Goal: Task Accomplishment & Management: Use online tool/utility

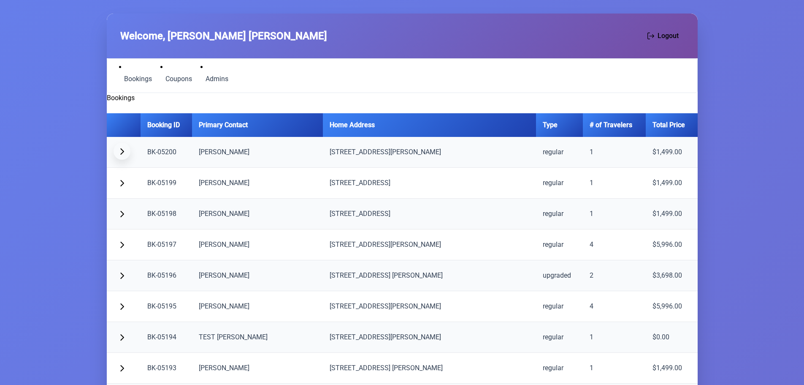
click at [122, 155] on button "button" at bounding box center [122, 151] width 17 height 17
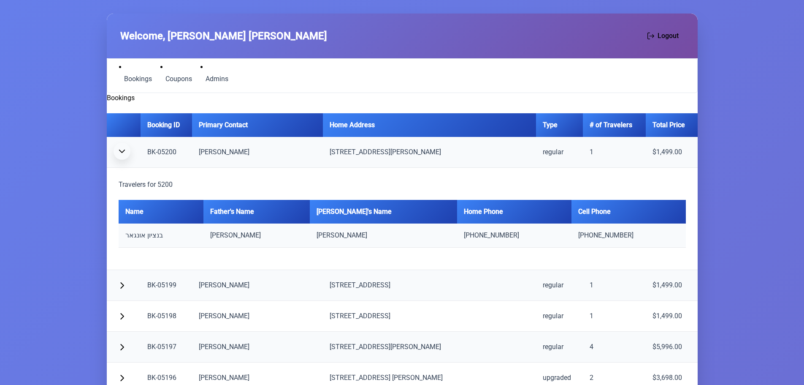
click at [122, 155] on button "button" at bounding box center [122, 151] width 17 height 17
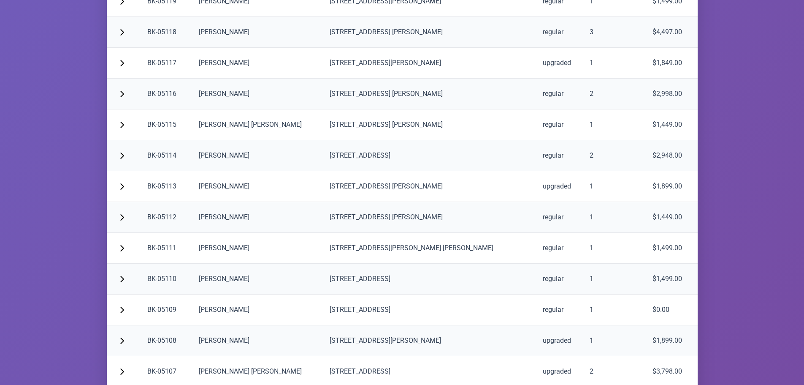
scroll to position [2704, 0]
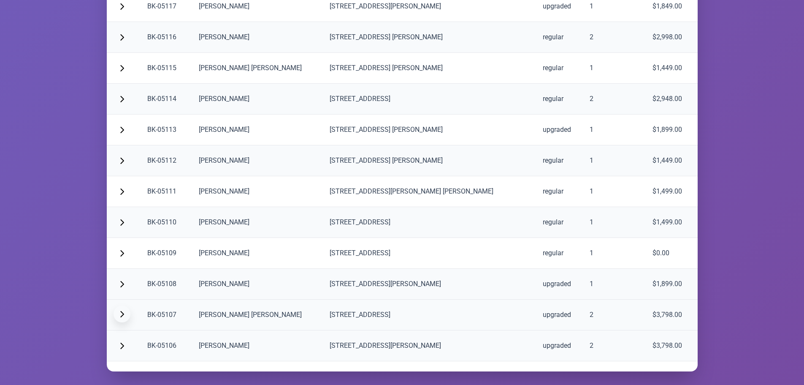
click at [123, 317] on button "button" at bounding box center [122, 313] width 17 height 17
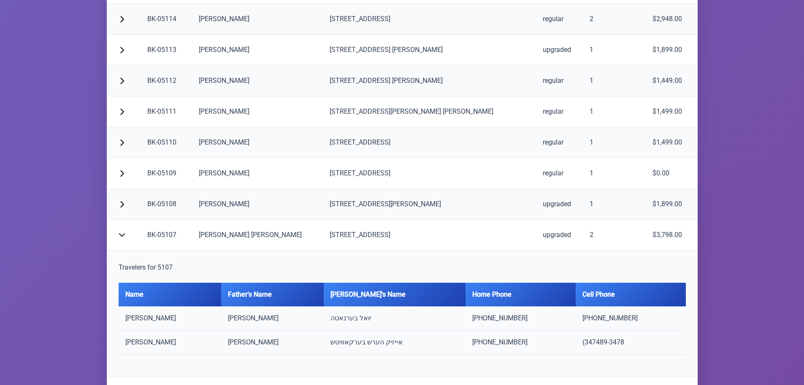
scroll to position [2830, 0]
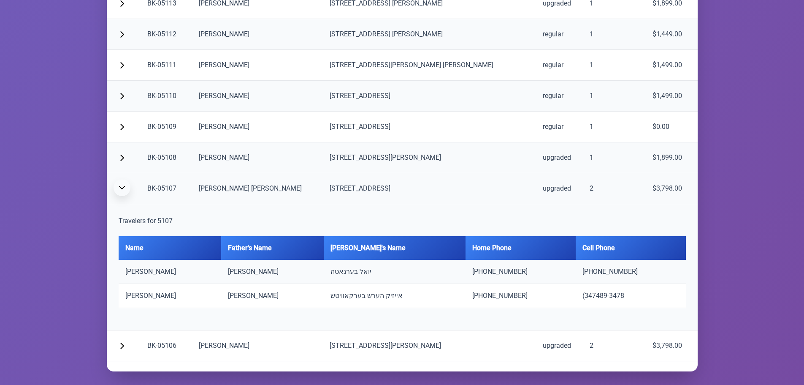
click at [121, 187] on span "button" at bounding box center [122, 187] width 7 height 7
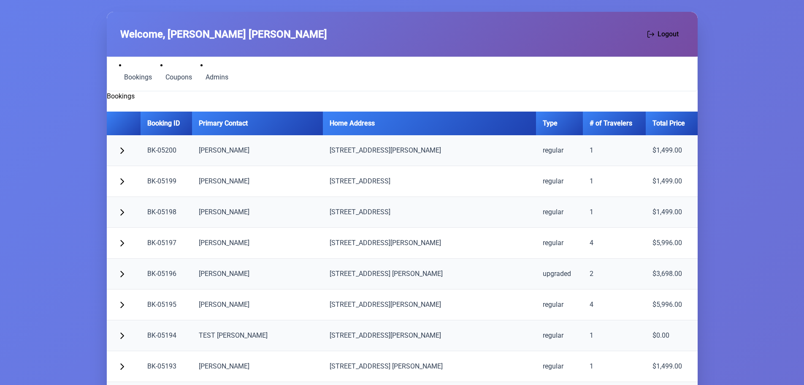
scroll to position [0, 0]
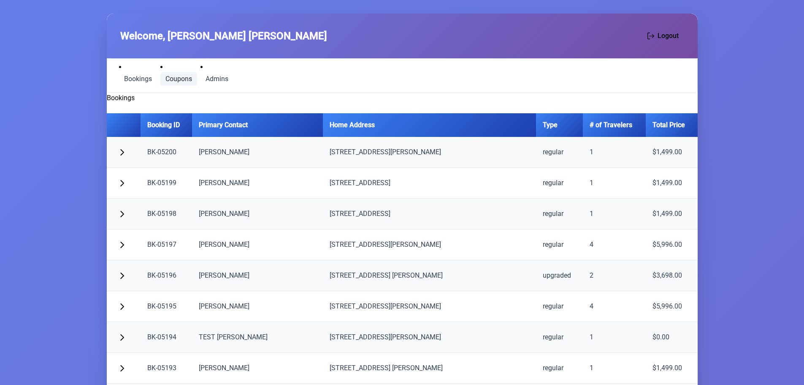
click at [185, 81] on span "Coupons" at bounding box center [179, 79] width 27 height 7
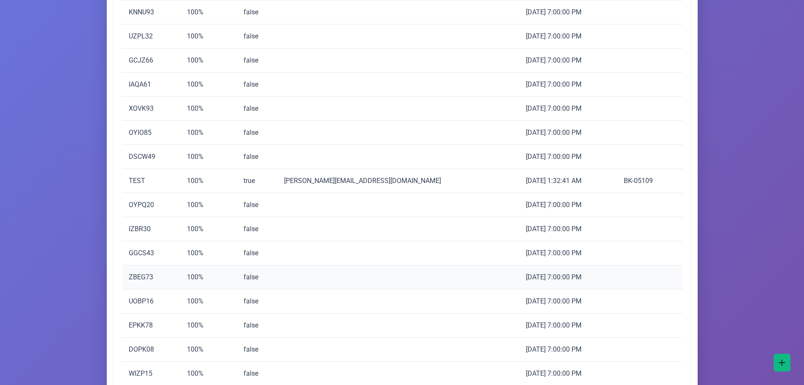
scroll to position [679, 0]
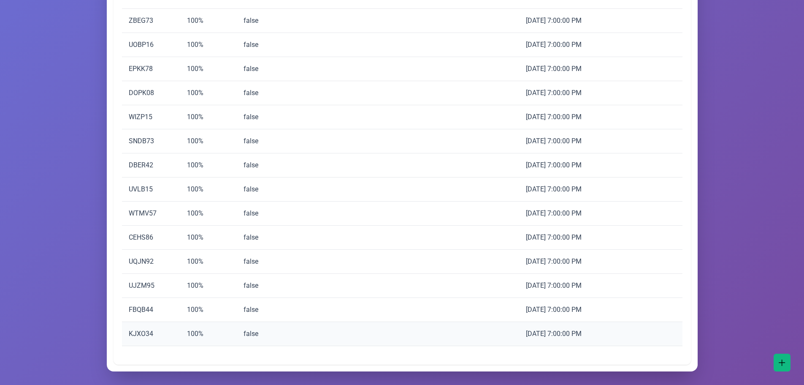
click at [138, 330] on td "KJXO34" at bounding box center [151, 334] width 59 height 24
copy td "KJXO34"
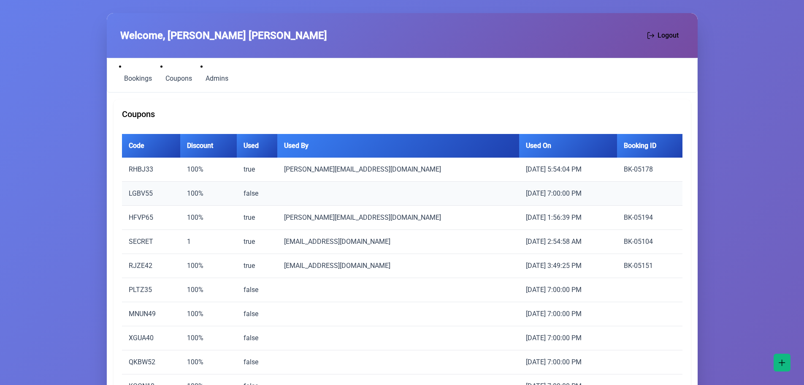
scroll to position [0, 0]
click at [134, 77] on span "Bookings" at bounding box center [138, 79] width 28 height 7
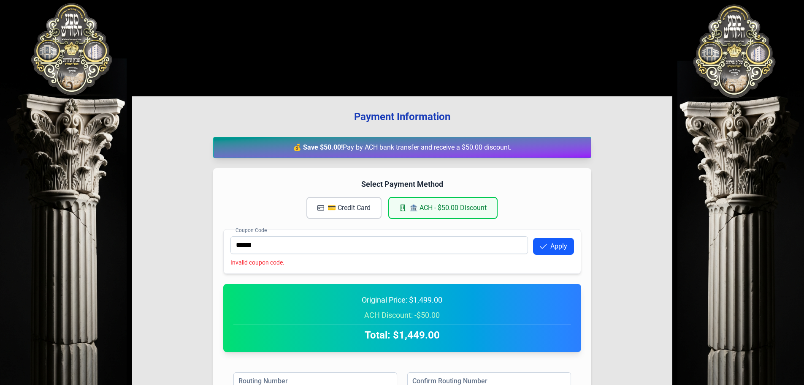
scroll to position [153, 0]
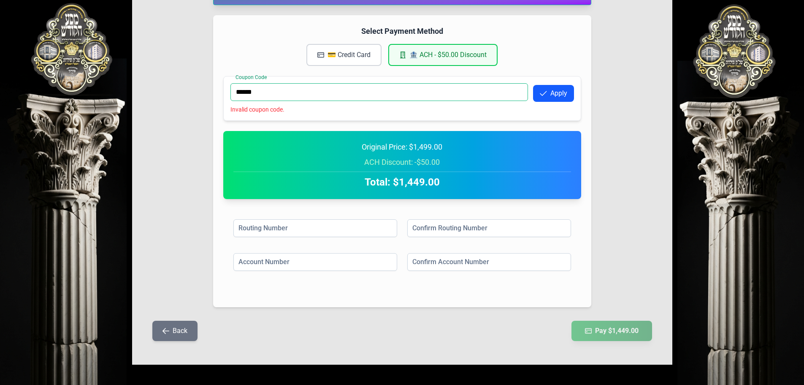
click at [284, 89] on input "******" at bounding box center [380, 92] width 298 height 18
click at [562, 92] on button "Apply" at bounding box center [553, 93] width 41 height 17
